Goal: Check status: Check status

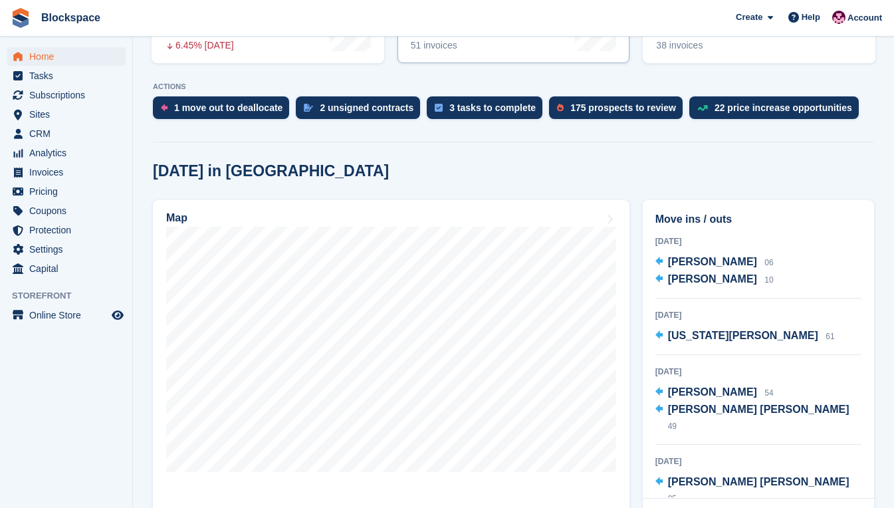
scroll to position [266, 0]
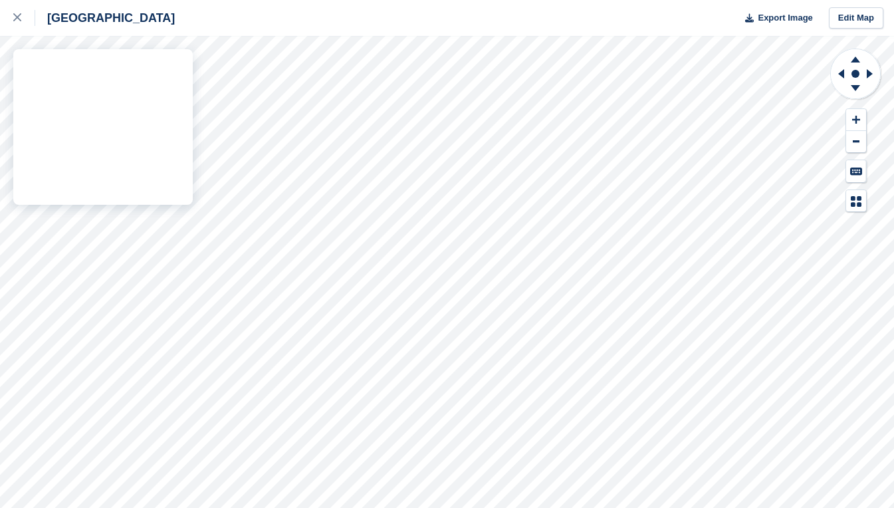
click at [151, 101] on div "Exeter Export Image Edit Map" at bounding box center [447, 254] width 894 height 508
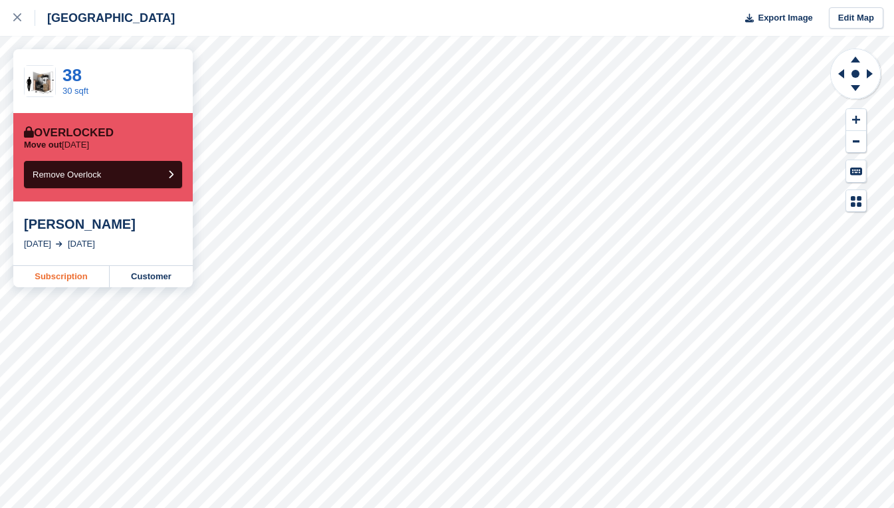
click at [78, 273] on link "Subscription" at bounding box center [61, 276] width 96 height 21
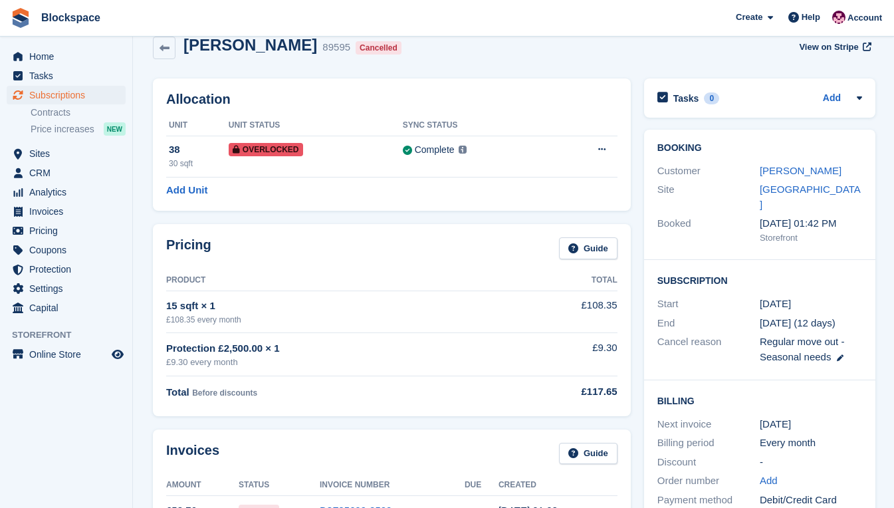
scroll to position [133, 0]
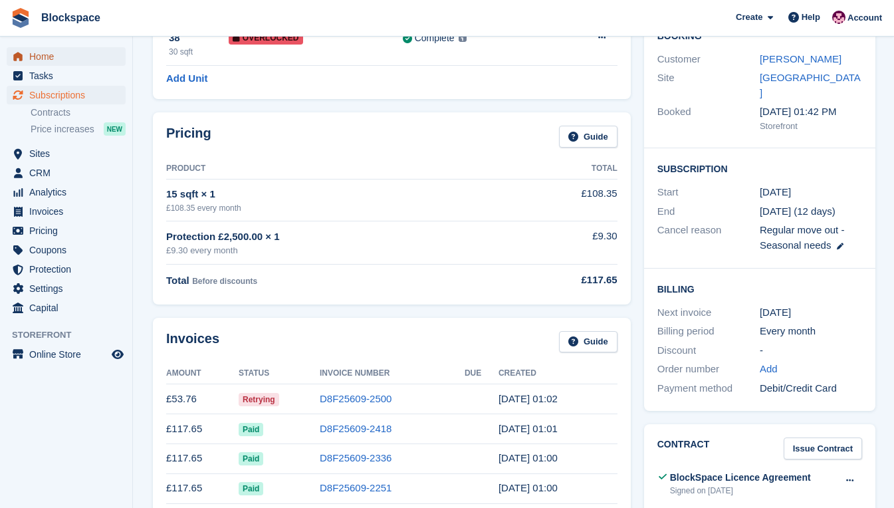
click at [55, 56] on span "Home" at bounding box center [69, 56] width 80 height 19
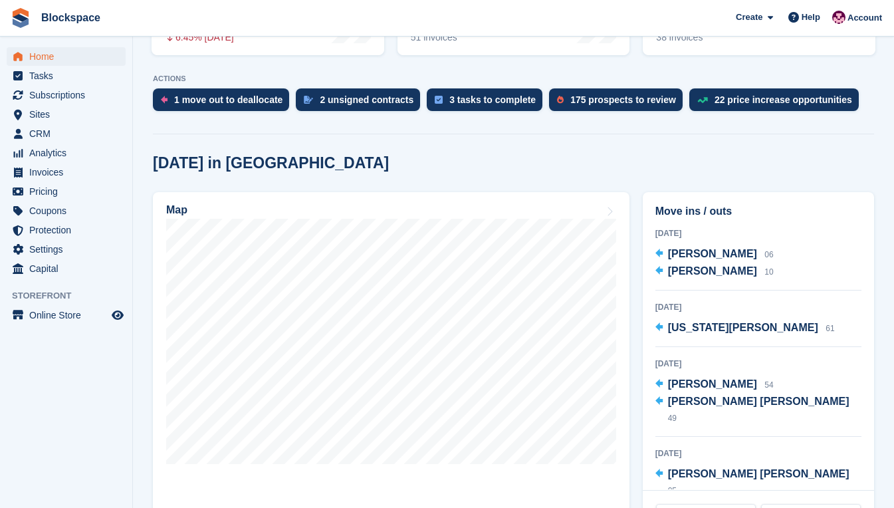
scroll to position [266, 0]
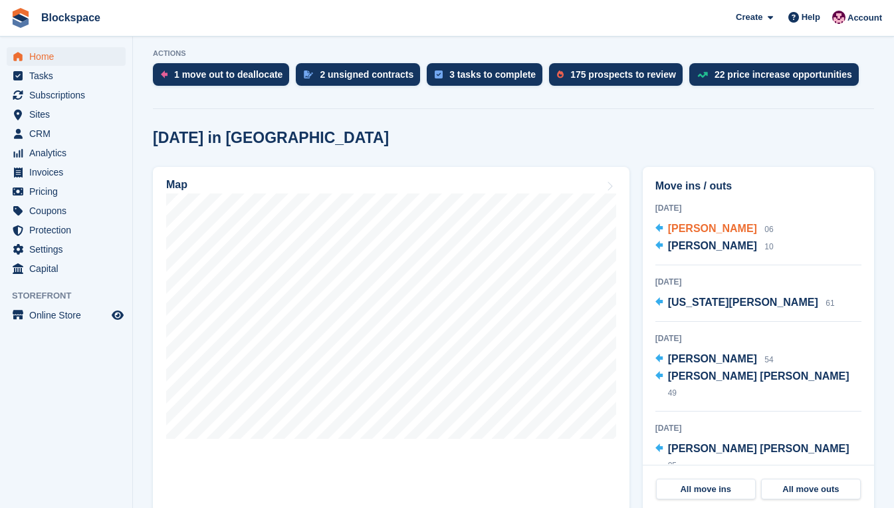
click at [690, 229] on span "Leo Komodromos" at bounding box center [712, 228] width 89 height 11
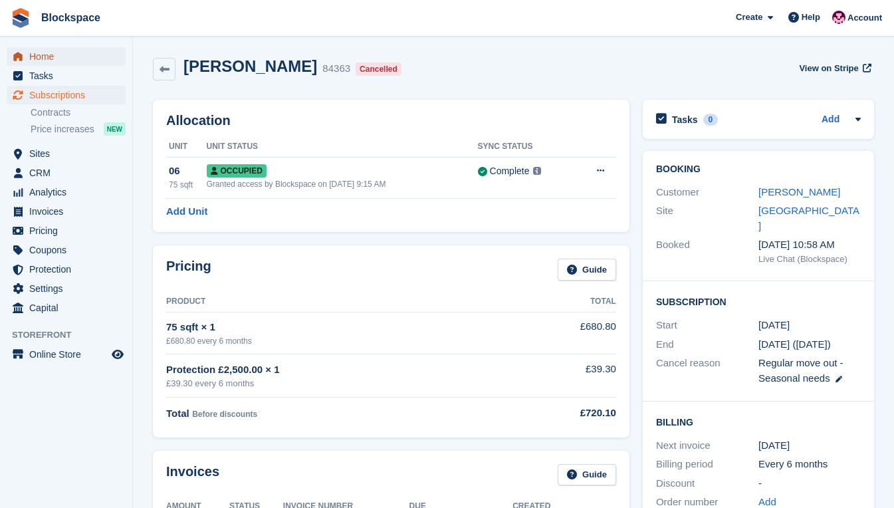
click at [49, 57] on span "Home" at bounding box center [69, 56] width 80 height 19
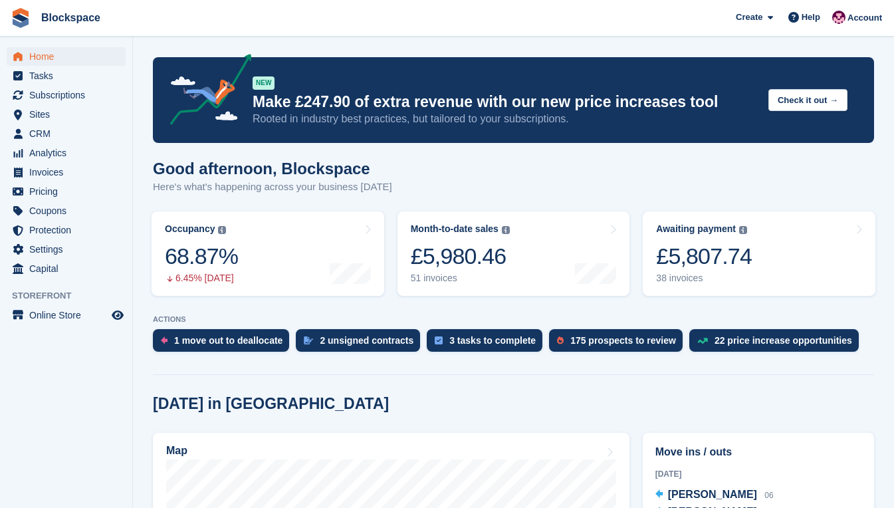
scroll to position [332, 0]
